Goal: Register for event/course

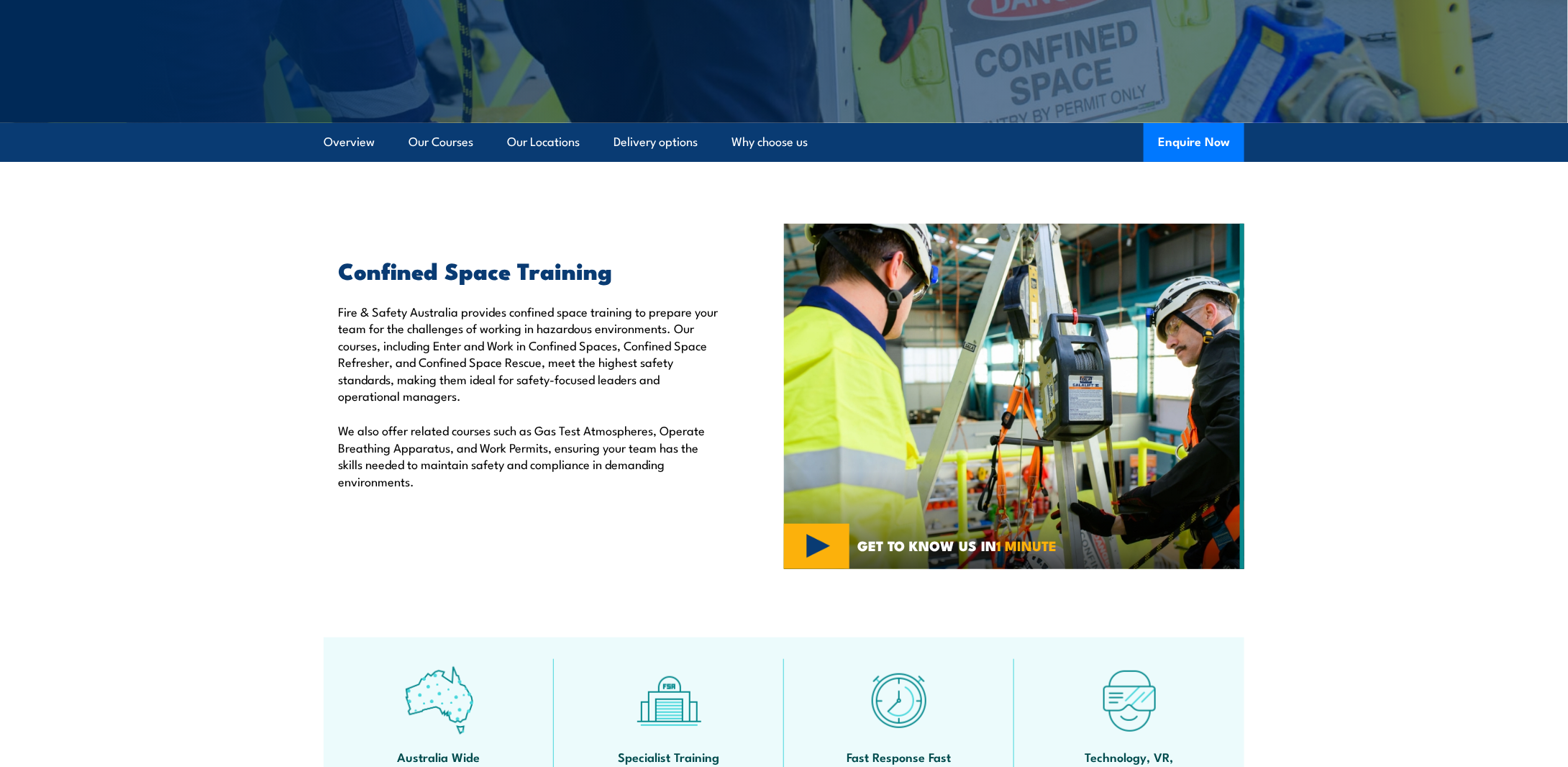
scroll to position [288, 0]
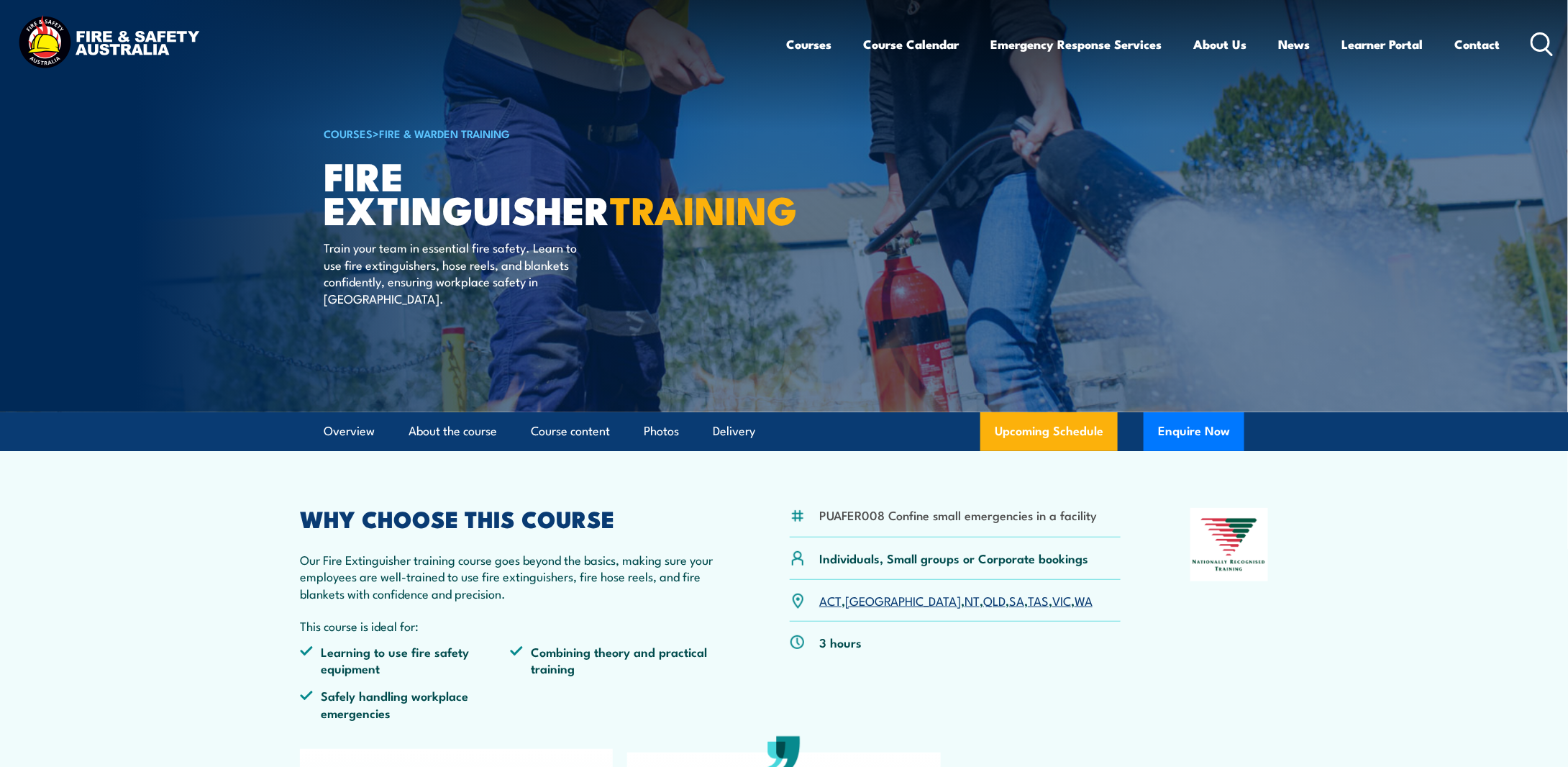
click at [1028, 603] on link "TAS" at bounding box center [1038, 600] width 21 height 17
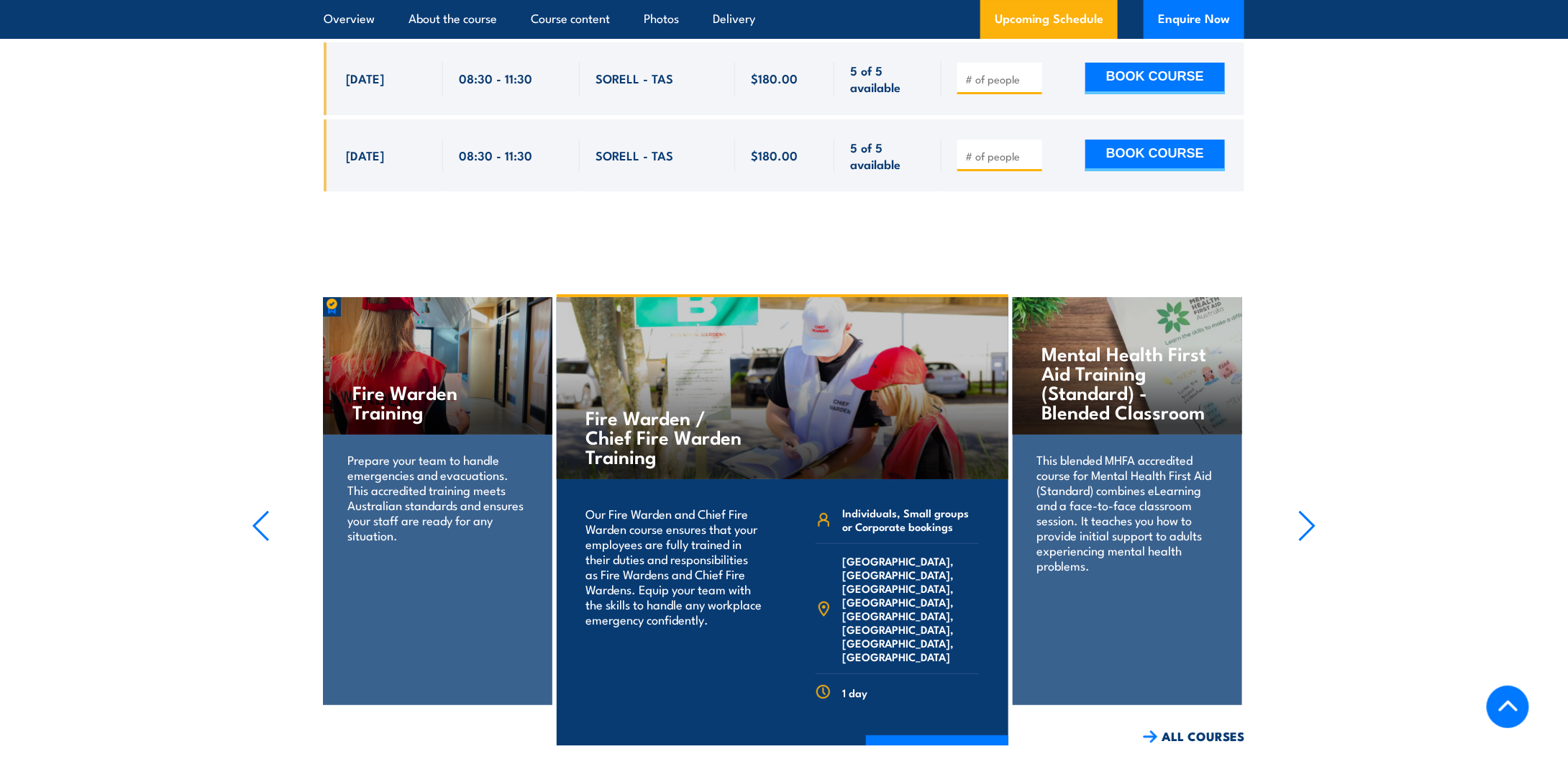
scroll to position [2702, 0]
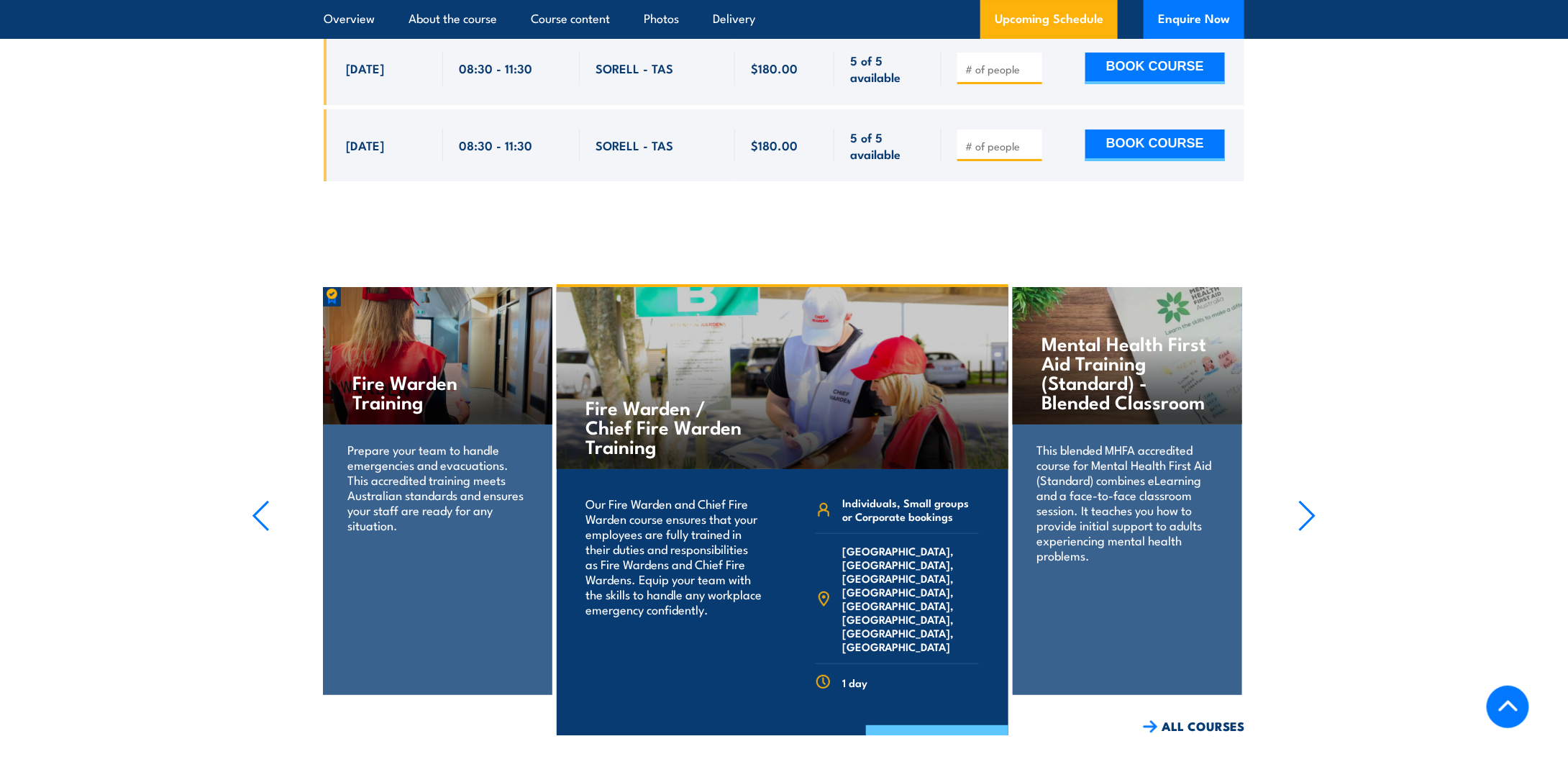
click at [911, 725] on link "COURSE DETAILS" at bounding box center [937, 743] width 142 height 38
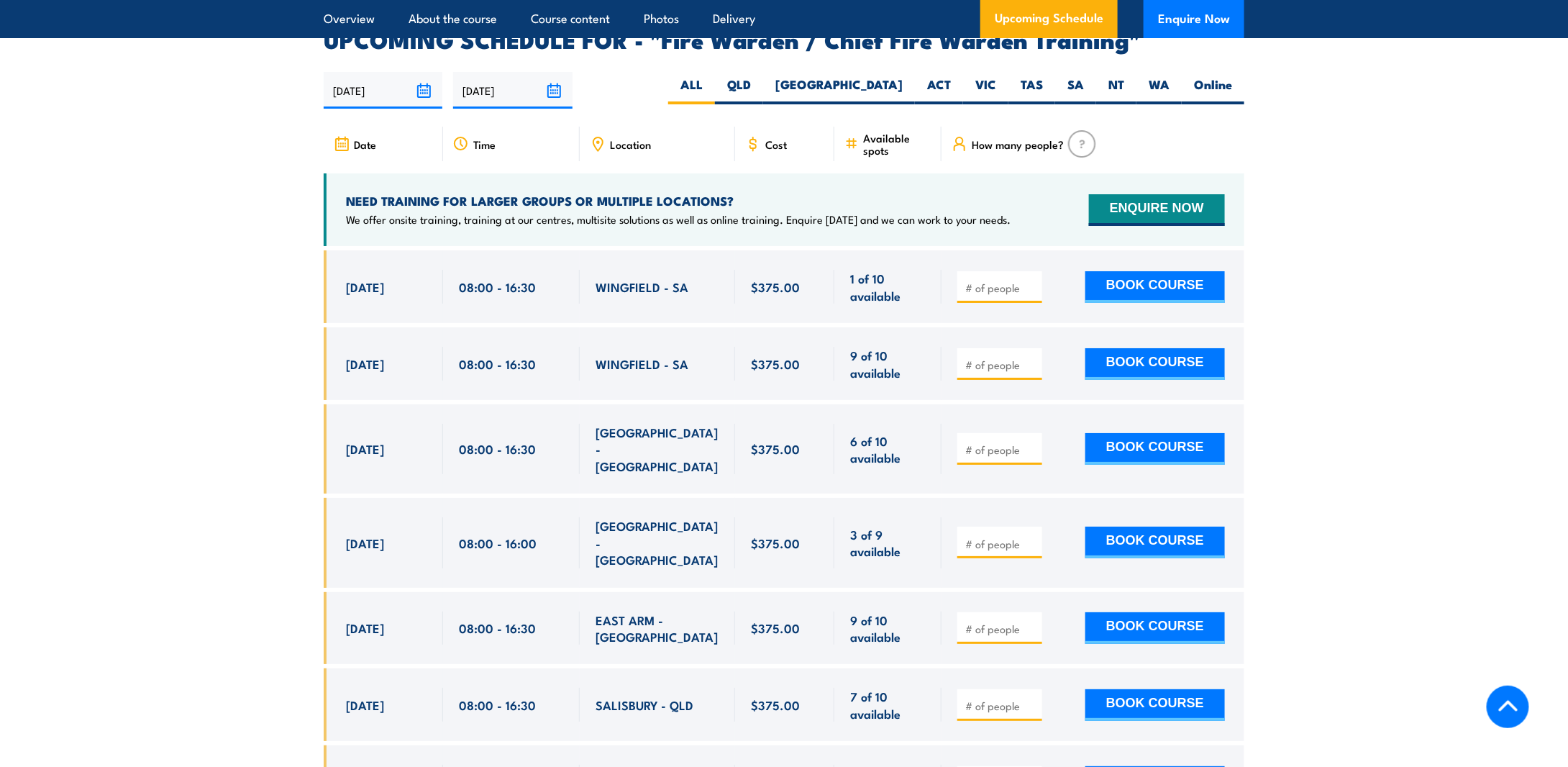
scroll to position [2518, 0]
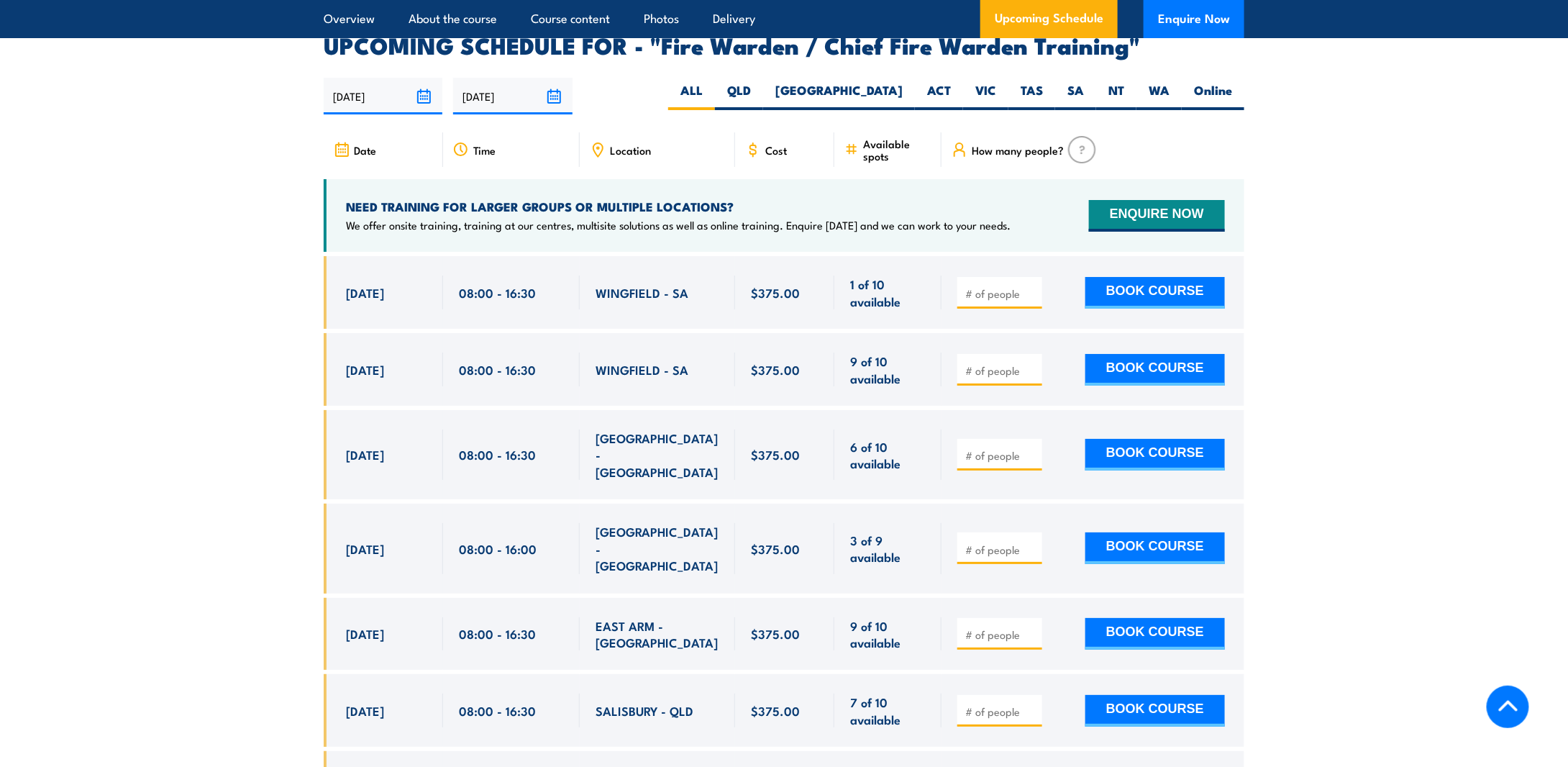
click at [597, 147] on icon at bounding box center [598, 148] width 2 height 2
click at [1025, 93] on label "TAS" at bounding box center [1031, 96] width 47 height 28
click at [1043, 91] on input "TAS" at bounding box center [1047, 87] width 9 height 9
radio input "true"
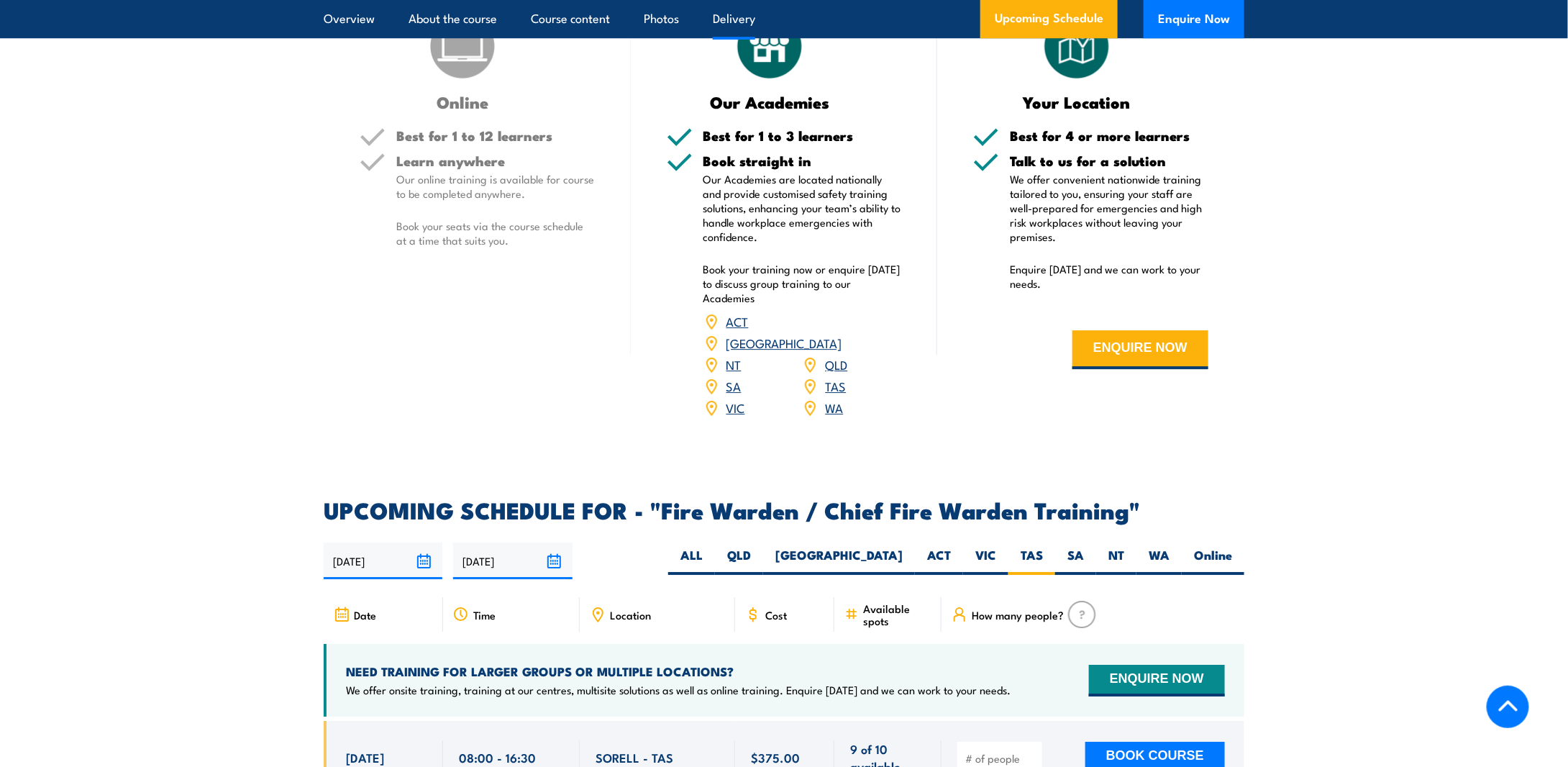
scroll to position [1900, 0]
